Goal: Information Seeking & Learning: Learn about a topic

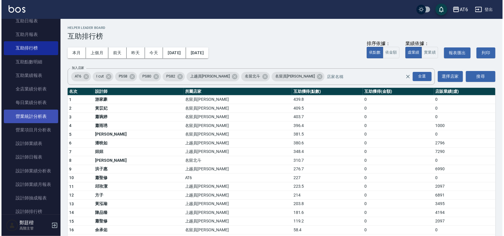
scroll to position [111, 0]
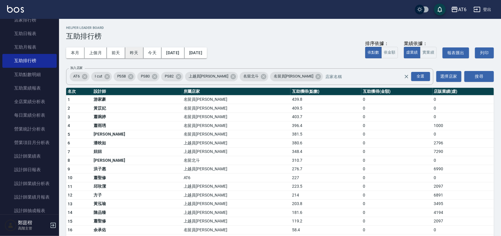
click at [133, 55] on button "昨天" at bounding box center [134, 52] width 18 height 11
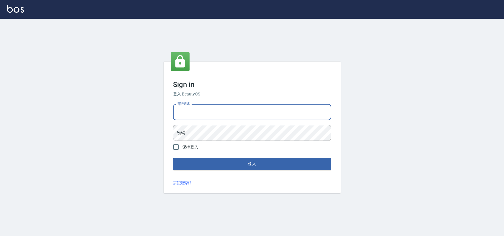
click at [248, 110] on input "電話號碼" at bounding box center [252, 112] width 158 height 16
type input "0985335300"
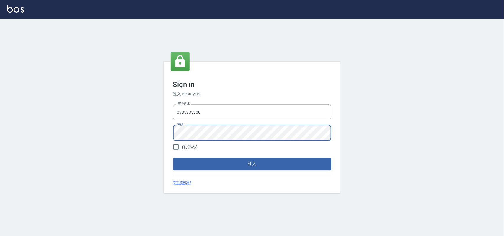
click at [173, 158] on button "登入" at bounding box center [252, 164] width 158 height 12
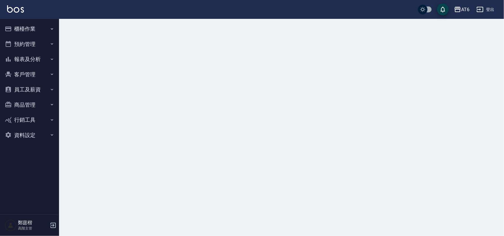
click at [31, 55] on button "報表及分析" at bounding box center [29, 59] width 54 height 15
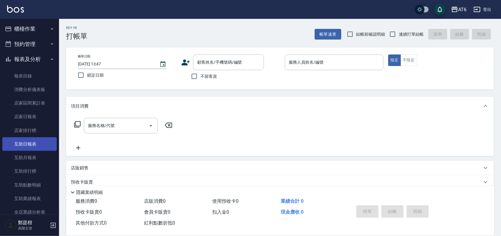
click at [27, 147] on link "互助日報表" at bounding box center [29, 144] width 54 height 14
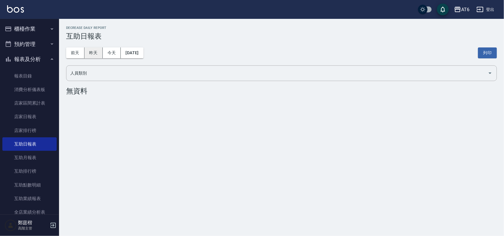
click at [95, 55] on button "昨天" at bounding box center [93, 52] width 18 height 11
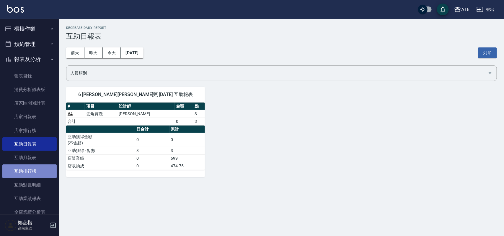
click at [30, 166] on link "互助排行榜" at bounding box center [29, 172] width 54 height 14
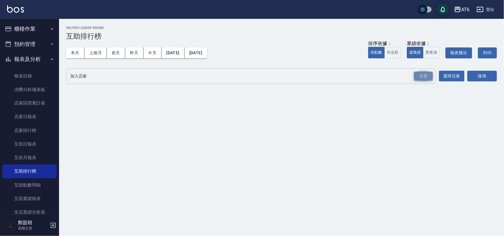
click at [427, 78] on div "全選" at bounding box center [423, 76] width 19 height 9
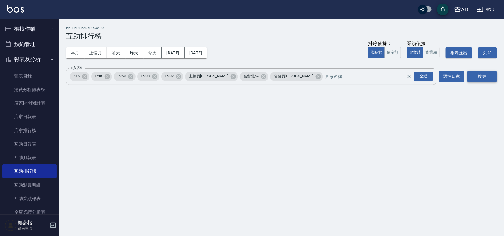
click at [487, 80] on button "搜尋" at bounding box center [481, 76] width 29 height 11
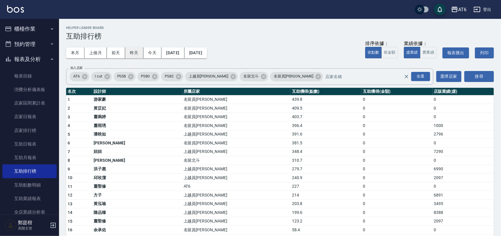
click at [138, 54] on button "昨天" at bounding box center [134, 52] width 18 height 11
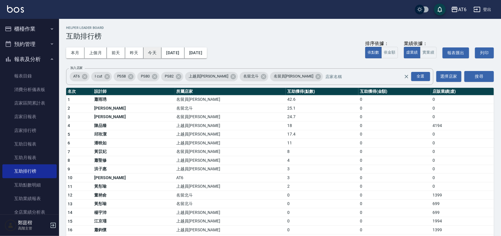
click at [147, 55] on button "今天" at bounding box center [152, 52] width 18 height 11
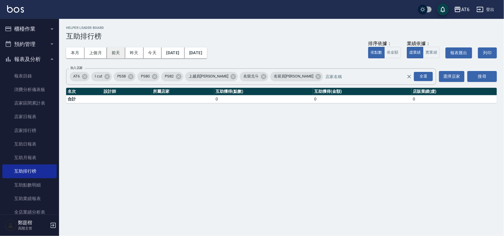
click at [121, 50] on button "前天" at bounding box center [116, 52] width 18 height 11
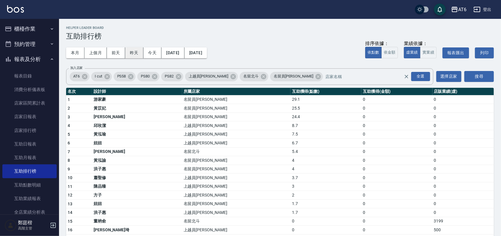
click at [133, 52] on button "昨天" at bounding box center [134, 52] width 18 height 11
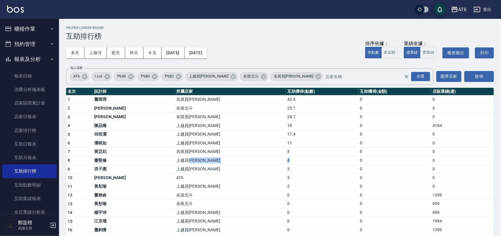
drag, startPoint x: 255, startPoint y: 161, endPoint x: 250, endPoint y: 160, distance: 5.2
click at [250, 160] on tr "8 [PERSON_NAME] 上越員林 4 0 0" at bounding box center [279, 160] width 427 height 9
click at [250, 160] on td "上越員[PERSON_NAME]" at bounding box center [230, 160] width 111 height 9
drag, startPoint x: 246, startPoint y: 160, endPoint x: 234, endPoint y: 160, distance: 12.4
click at [234, 160] on td "上越員[PERSON_NAME]" at bounding box center [230, 160] width 111 height 9
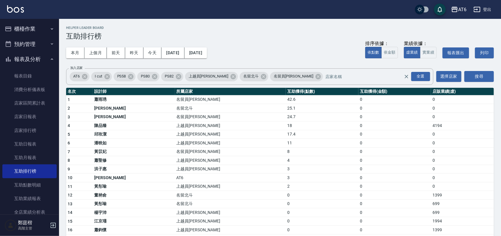
drag, startPoint x: 234, startPoint y: 160, endPoint x: 217, endPoint y: 158, distance: 16.9
click at [217, 158] on td "上越員[PERSON_NAME]" at bounding box center [230, 160] width 111 height 9
click at [213, 160] on td "上越員[PERSON_NAME]" at bounding box center [230, 160] width 111 height 9
drag, startPoint x: 251, startPoint y: 160, endPoint x: 266, endPoint y: 158, distance: 14.9
click at [286, 158] on td "4" at bounding box center [322, 160] width 73 height 9
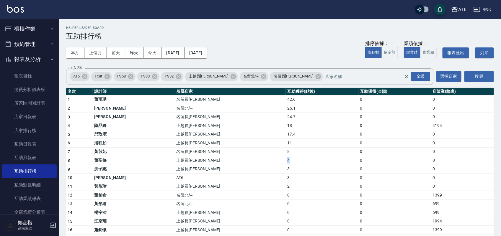
click at [286, 158] on td "4" at bounding box center [322, 160] width 73 height 9
click at [286, 163] on td "4" at bounding box center [322, 160] width 73 height 9
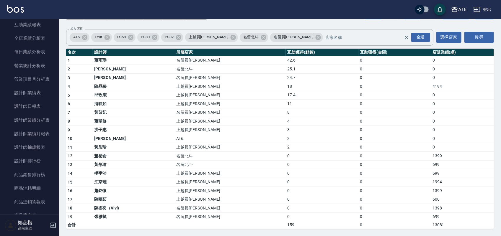
scroll to position [184, 0]
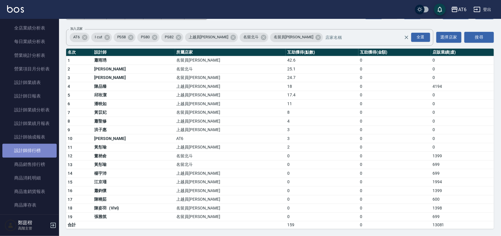
click at [38, 154] on link "設計師排行榜" at bounding box center [29, 151] width 54 height 14
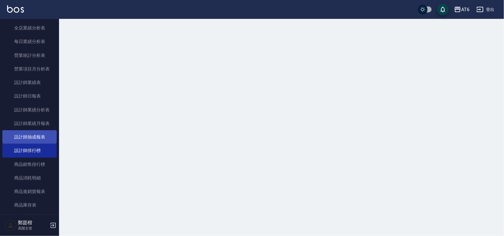
click at [40, 140] on link "設計師抽成報表" at bounding box center [29, 137] width 54 height 14
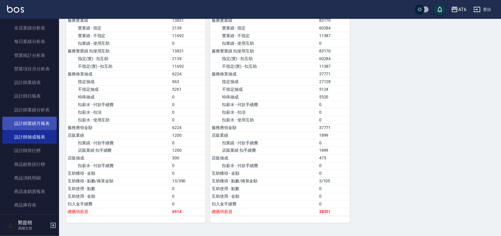
scroll to position [221, 0]
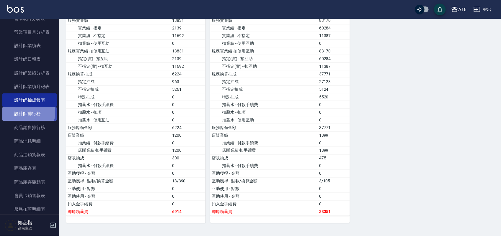
click at [27, 113] on link "設計師排行榜" at bounding box center [29, 114] width 54 height 14
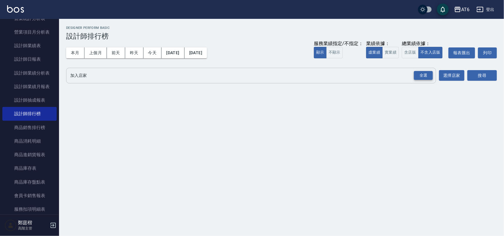
click at [418, 72] on div "全選" at bounding box center [423, 75] width 19 height 9
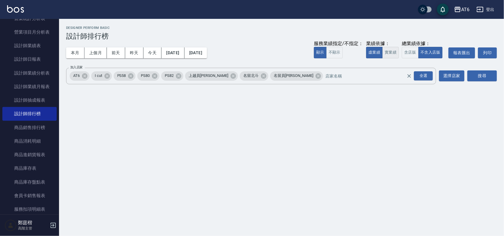
click at [390, 55] on button "實業績" at bounding box center [390, 53] width 17 height 12
click at [476, 72] on button "搜尋" at bounding box center [481, 75] width 29 height 11
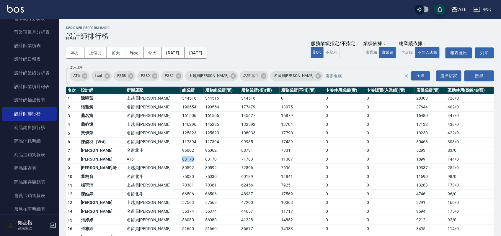
drag, startPoint x: 154, startPoint y: 160, endPoint x: 170, endPoint y: 160, distance: 16.2
click at [181, 160] on td "83170" at bounding box center [192, 159] width 23 height 9
click at [279, 127] on td "13704" at bounding box center [301, 124] width 45 height 9
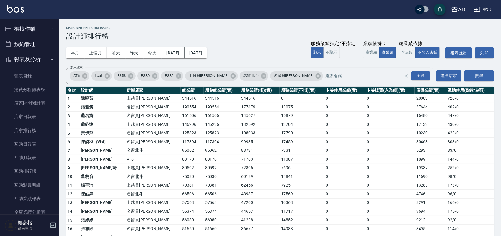
click at [24, 56] on button "報表及分析" at bounding box center [29, 59] width 54 height 15
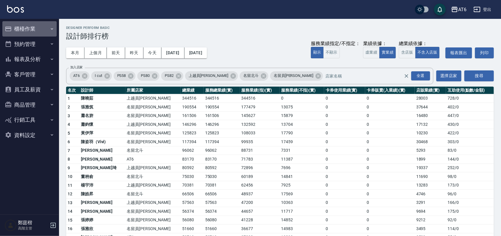
click at [17, 35] on button "櫃檯作業" at bounding box center [29, 28] width 54 height 15
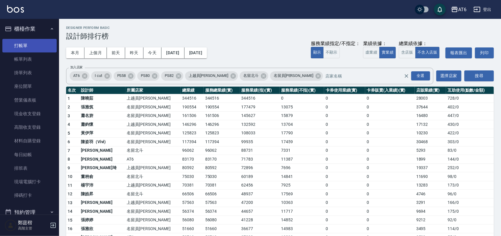
click at [17, 39] on link "打帳單" at bounding box center [29, 46] width 54 height 14
click at [23, 30] on button "櫃檯作業" at bounding box center [29, 28] width 54 height 15
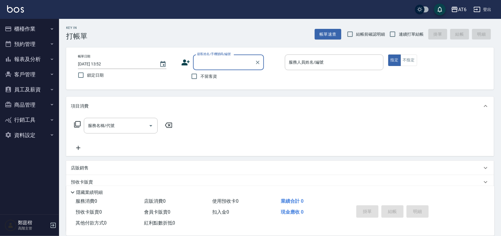
click at [43, 63] on button "報表及分析" at bounding box center [29, 59] width 54 height 15
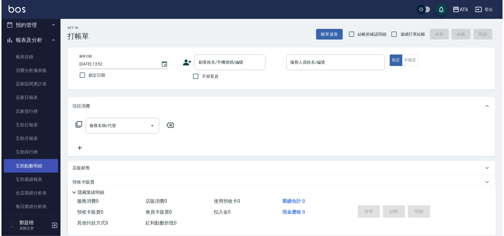
scroll to position [37, 0]
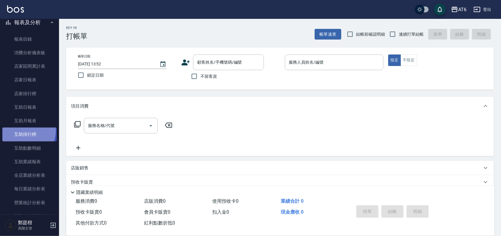
click at [21, 131] on link "互助排行榜" at bounding box center [29, 135] width 54 height 14
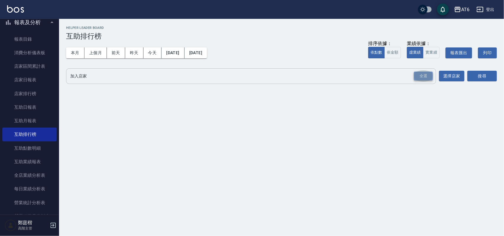
click at [426, 77] on div "全選" at bounding box center [423, 76] width 19 height 9
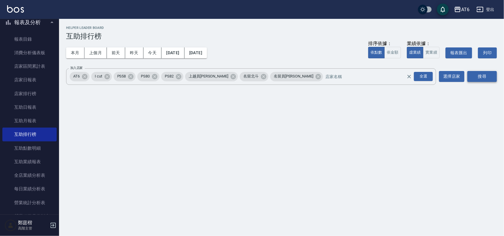
click at [480, 71] on button "搜尋" at bounding box center [481, 76] width 29 height 11
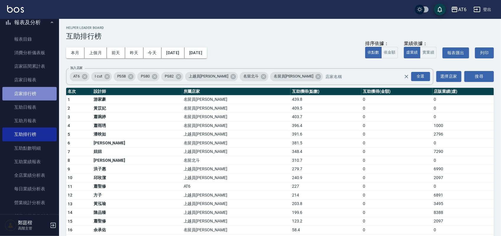
click at [33, 95] on link "店家排行榜" at bounding box center [29, 94] width 54 height 14
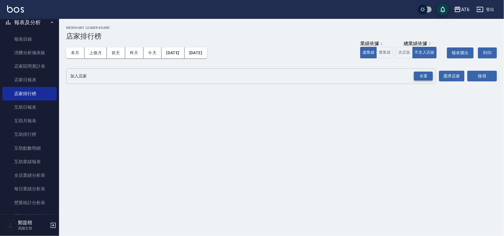
drag, startPoint x: 421, startPoint y: 74, endPoint x: 425, endPoint y: 75, distance: 3.8
click at [420, 75] on div "全選" at bounding box center [423, 76] width 19 height 9
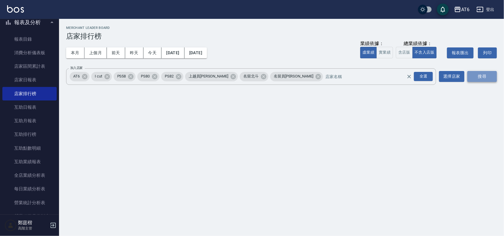
click at [491, 74] on button "搜尋" at bounding box center [481, 76] width 29 height 11
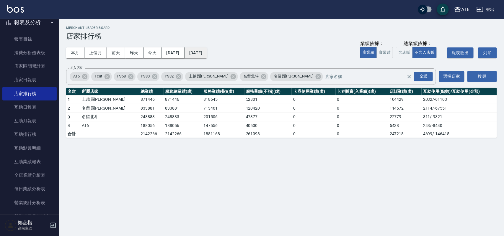
click at [207, 54] on button "[DATE]" at bounding box center [195, 52] width 22 height 11
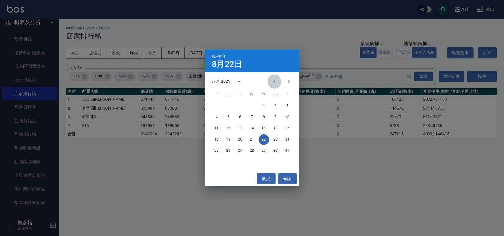
click at [275, 82] on icon "Previous month" at bounding box center [274, 81] width 7 height 7
click at [268, 183] on button "取消" at bounding box center [266, 178] width 19 height 11
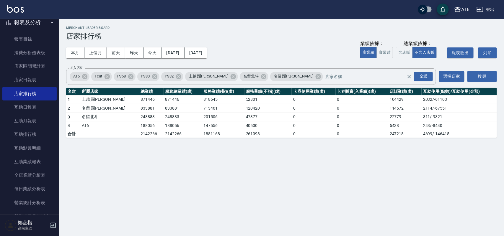
click at [431, 8] on input "checkbox" at bounding box center [422, 9] width 28 height 9
checkbox input "true"
